Goal: Complete application form

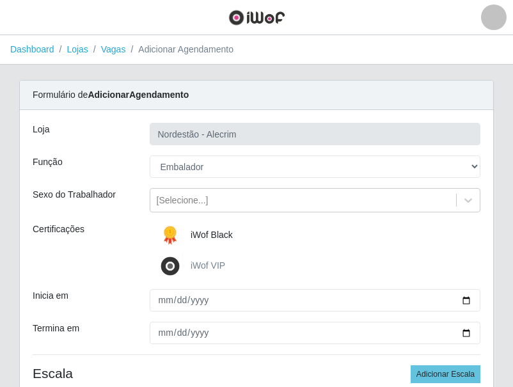
select select "1"
click at [219, 233] on span "iWof Black" at bounding box center [212, 235] width 42 height 10
click at [0, 0] on input "iWof Black" at bounding box center [0, 0] width 0 height 0
click at [219, 233] on span "iWof Black" at bounding box center [212, 235] width 42 height 10
click at [0, 0] on input "iWof Black" at bounding box center [0, 0] width 0 height 0
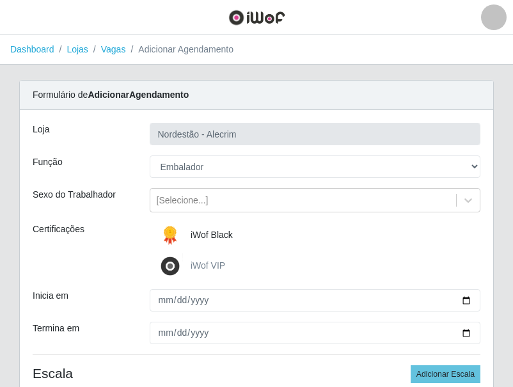
drag, startPoint x: 219, startPoint y: 233, endPoint x: 197, endPoint y: 240, distance: 23.5
click at [197, 240] on label "iWof Black" at bounding box center [194, 236] width 75 height 26
click at [0, 0] on input "iWof Black" at bounding box center [0, 0] width 0 height 0
click at [169, 234] on img at bounding box center [172, 236] width 31 height 26
click at [0, 0] on input "iWof Black" at bounding box center [0, 0] width 0 height 0
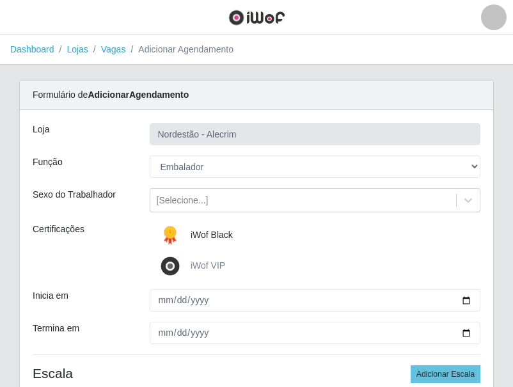
click at [169, 234] on img at bounding box center [172, 236] width 31 height 26
click at [0, 0] on input "iWof Black" at bounding box center [0, 0] width 0 height 0
click at [194, 237] on span "iWof Black" at bounding box center [212, 235] width 42 height 10
click at [0, 0] on input "iWof Black" at bounding box center [0, 0] width 0 height 0
click at [194, 237] on span "iWof Black" at bounding box center [212, 235] width 42 height 10
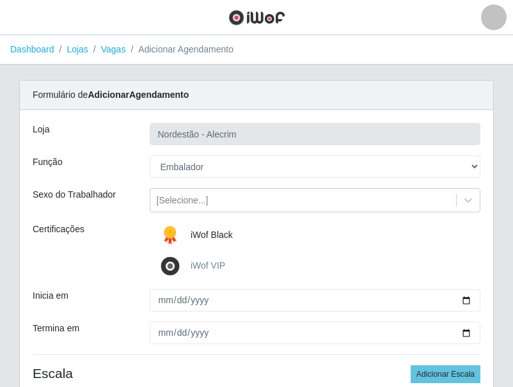
click at [0, 0] on input "iWof Black" at bounding box center [0, 0] width 0 height 0
click at [194, 237] on span "iWof Black" at bounding box center [212, 235] width 42 height 10
click at [0, 0] on input "iWof Black" at bounding box center [0, 0] width 0 height 0
